Goal: Transaction & Acquisition: Book appointment/travel/reservation

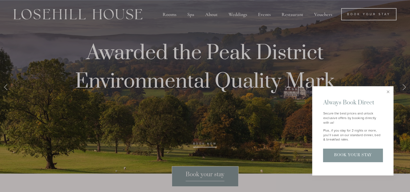
click at [171, 15] on div at bounding box center [205, 96] width 410 height 192
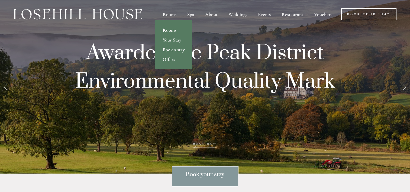
click at [169, 31] on link "Rooms" at bounding box center [173, 30] width 37 height 10
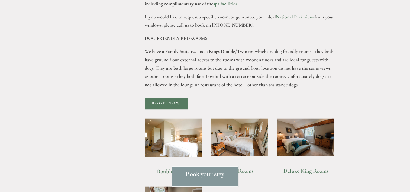
scroll to position [325, 0]
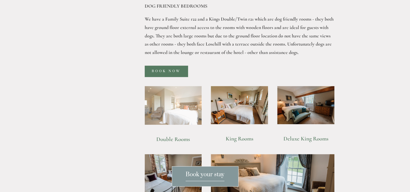
click at [183, 94] on img at bounding box center [173, 105] width 57 height 39
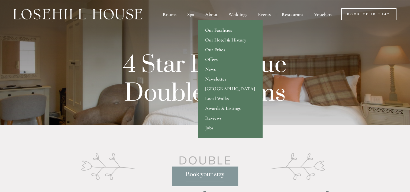
click at [213, 28] on link "Our Facilities" at bounding box center [230, 30] width 64 height 10
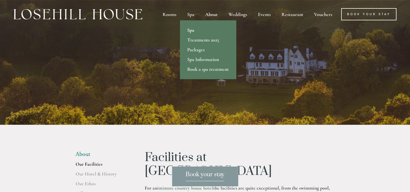
click at [193, 32] on link "Spa" at bounding box center [208, 30] width 56 height 10
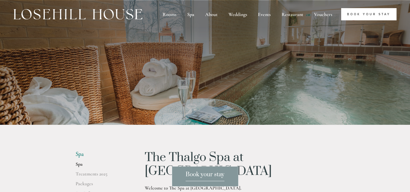
click at [355, 10] on link "Book Your Stay" at bounding box center [368, 14] width 55 height 12
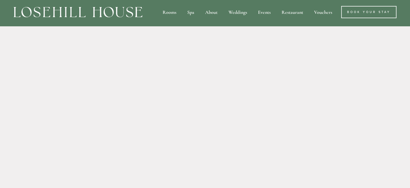
scroll to position [2, 0]
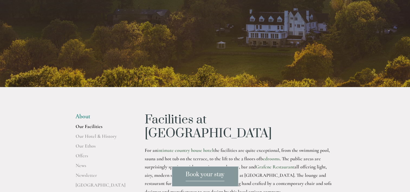
scroll to position [54, 0]
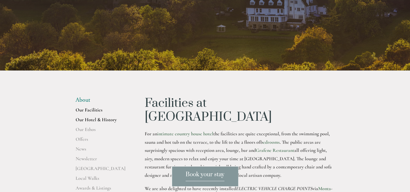
click at [96, 120] on link "Our Hotel & History" at bounding box center [102, 121] width 52 height 10
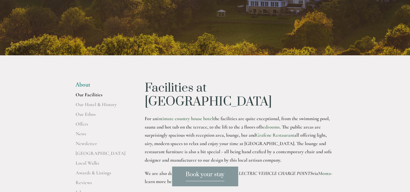
scroll to position [81, 0]
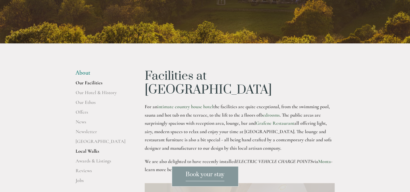
click at [78, 152] on link "Local Walks" at bounding box center [102, 153] width 52 height 10
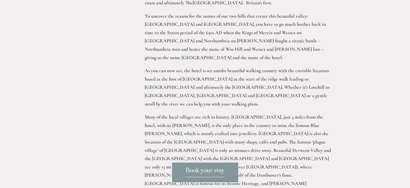
scroll to position [379, 0]
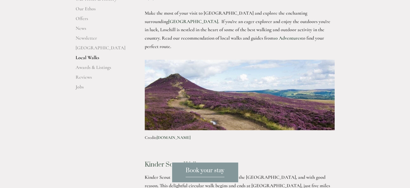
scroll to position [217, 0]
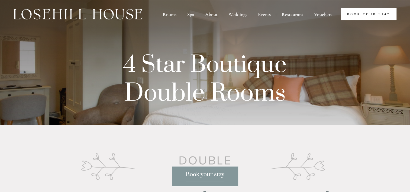
click at [355, 12] on link "Book Your Stay" at bounding box center [368, 14] width 55 height 12
